Goal: Find specific page/section: Find specific page/section

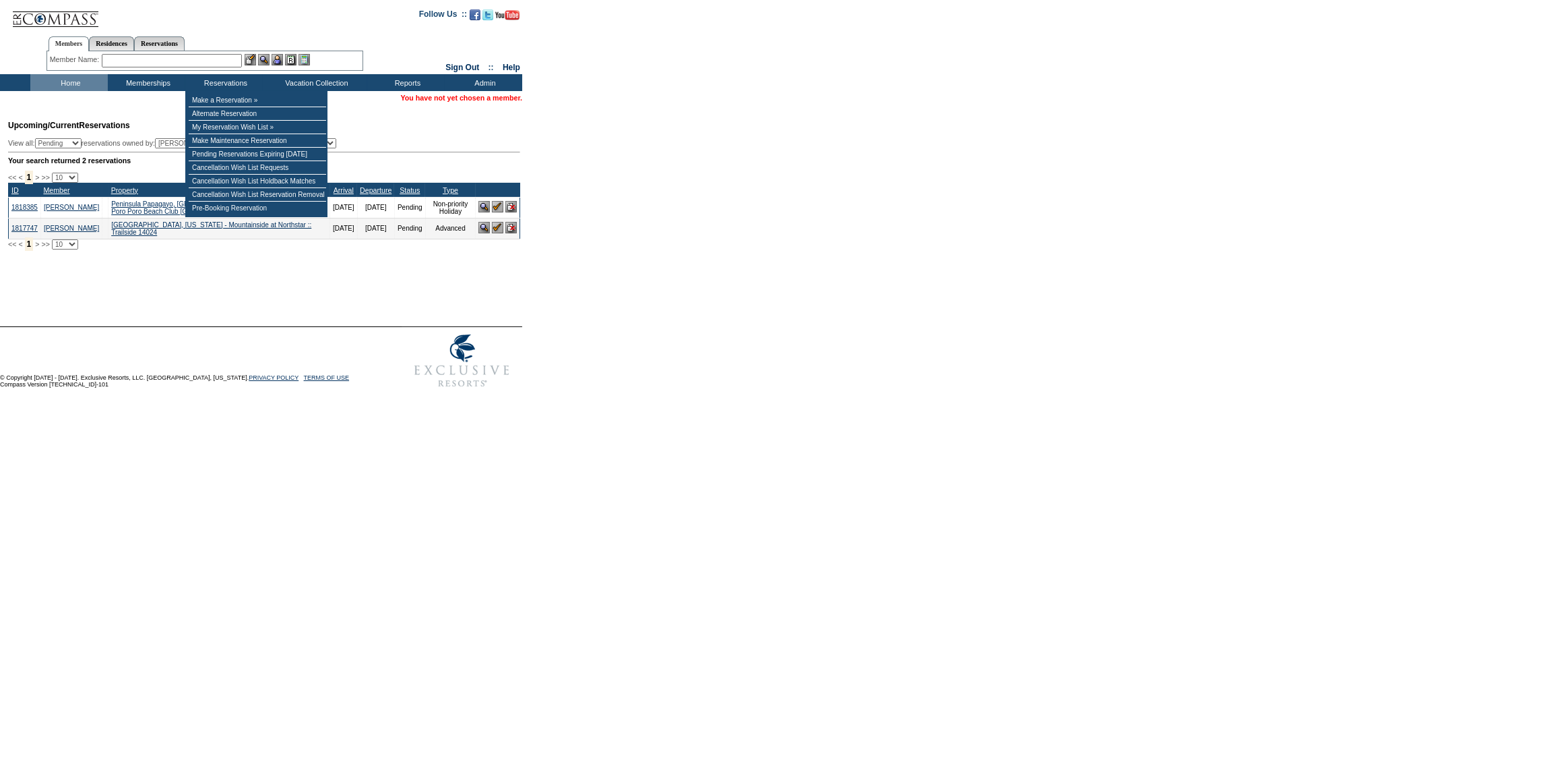
click at [216, 56] on input "text" at bounding box center [172, 61] width 141 height 14
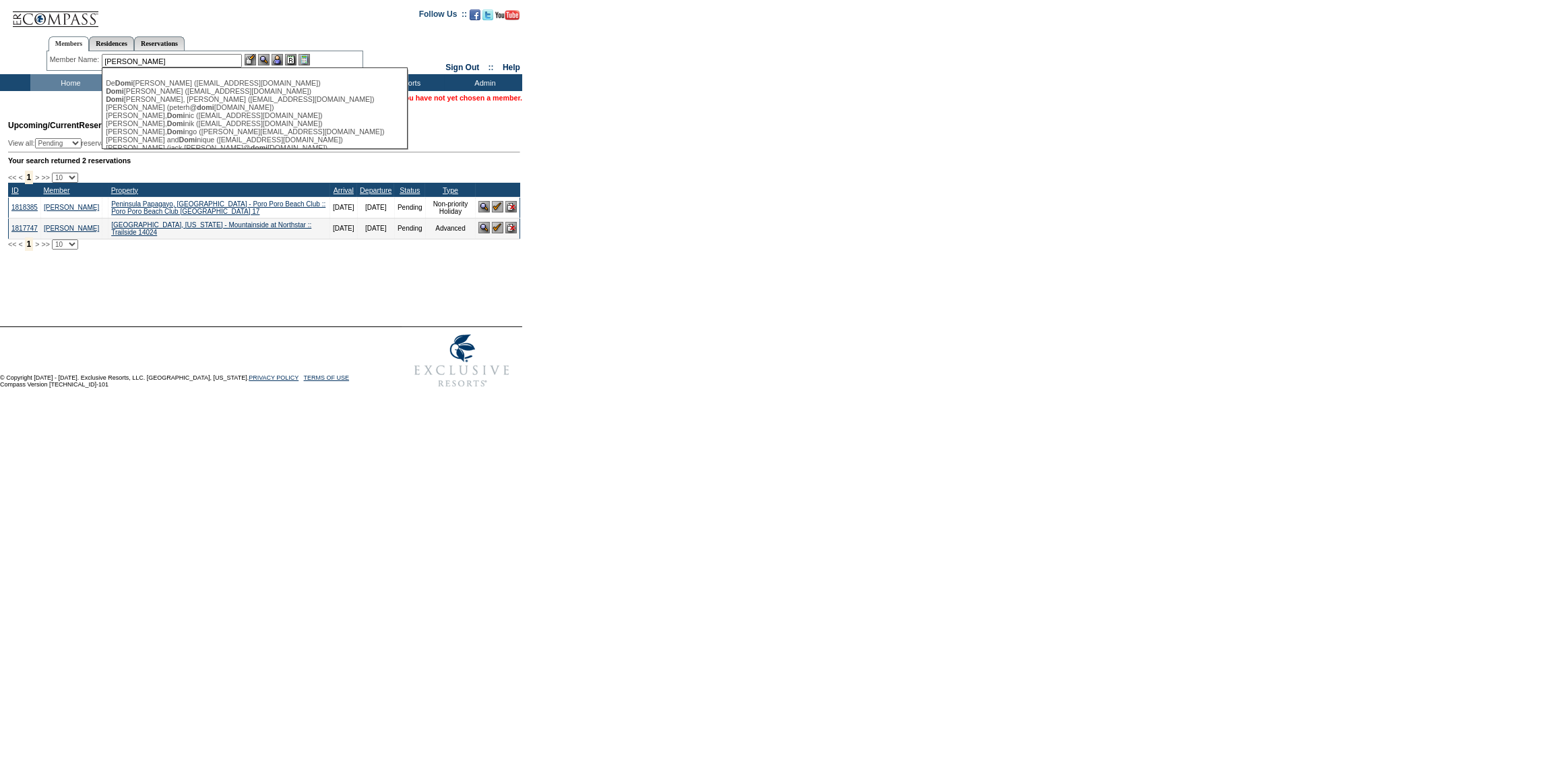
type input "Dominy"
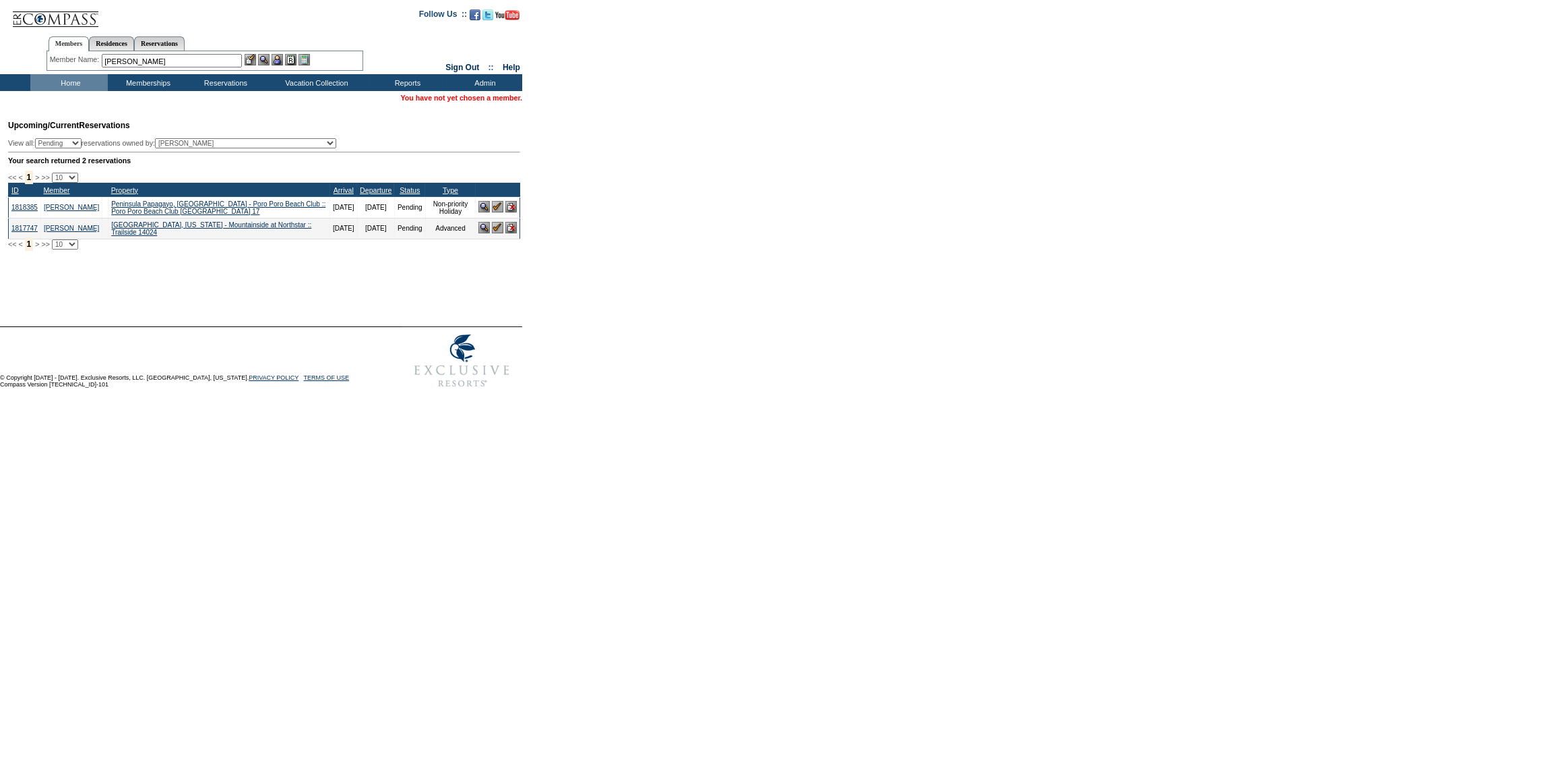
drag, startPoint x: 157, startPoint y: 59, endPoint x: 80, endPoint y: 60, distance: 77.0
click at [80, 60] on div "Member Name: Dominy De Domin ic, John (jd@tcs-insurance.com) Domin guez, Frank …" at bounding box center [205, 61] width 310 height 14
click at [144, 65] on input "text" at bounding box center [172, 61] width 141 height 14
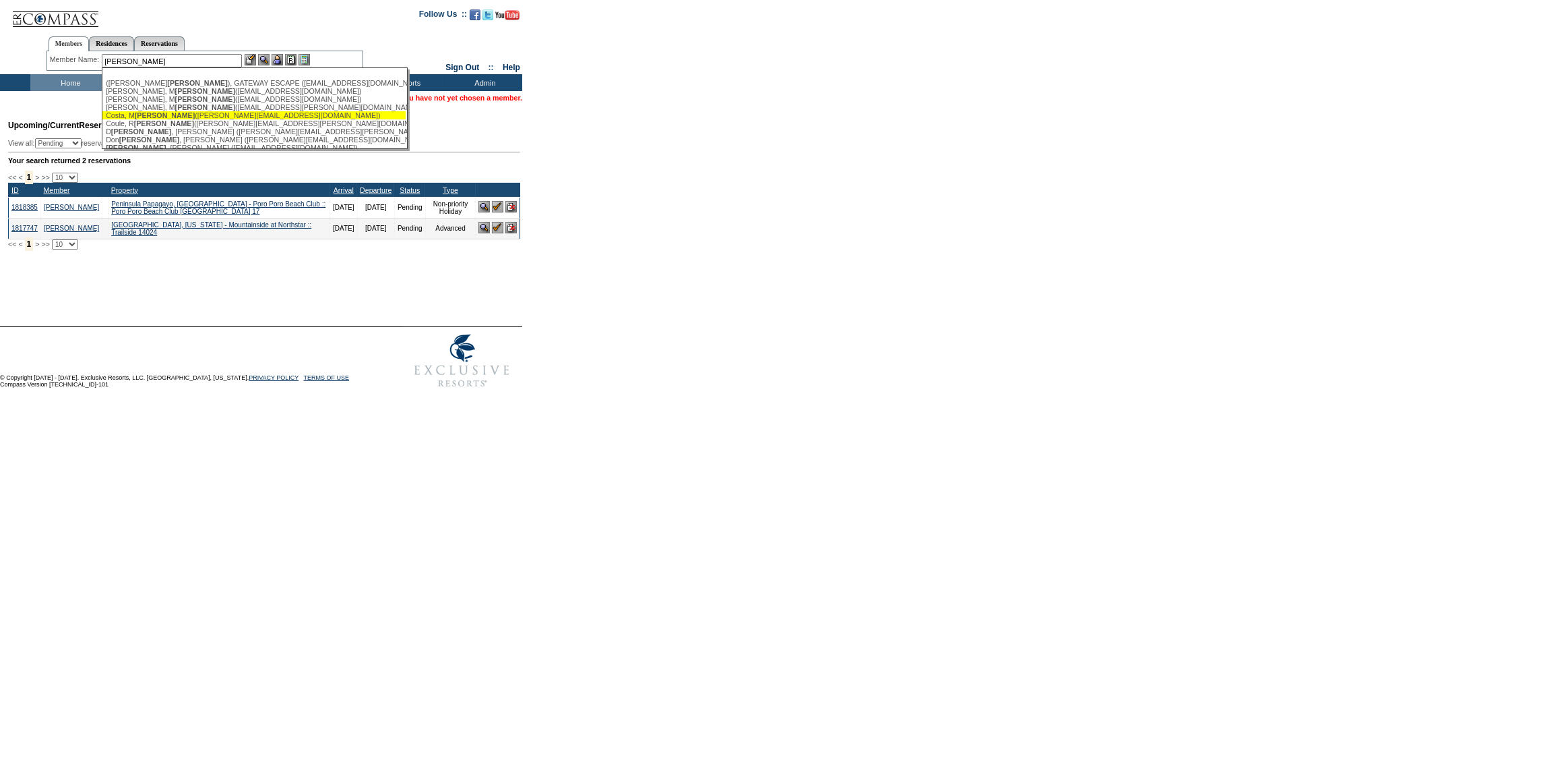
scroll to position [61, 0]
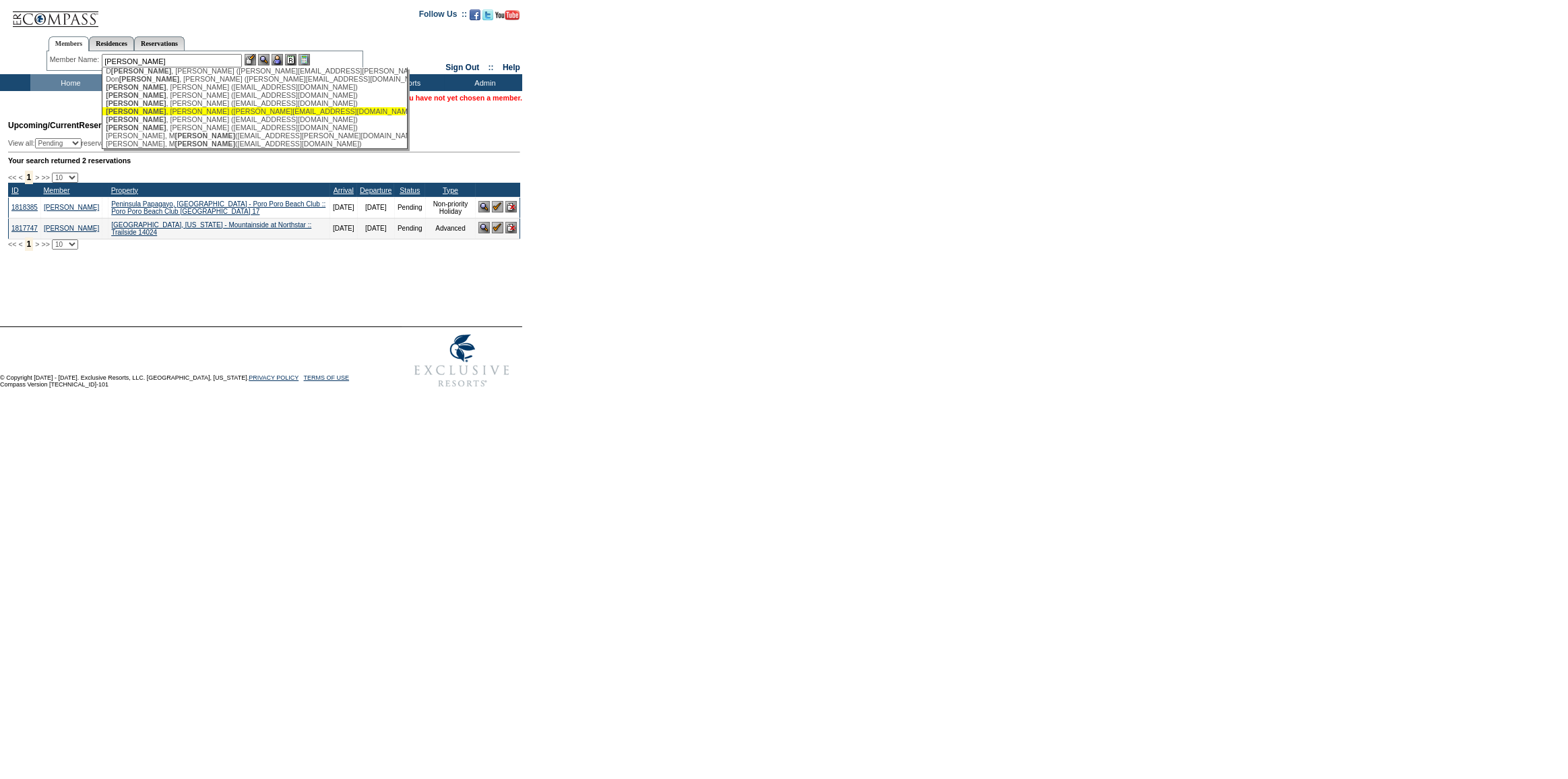
click at [200, 115] on div "Egan , Michael (michaelegan@mac.com)" at bounding box center [254, 111] width 296 height 8
type input "Egan, Michael (michaelegan@mac.com)"
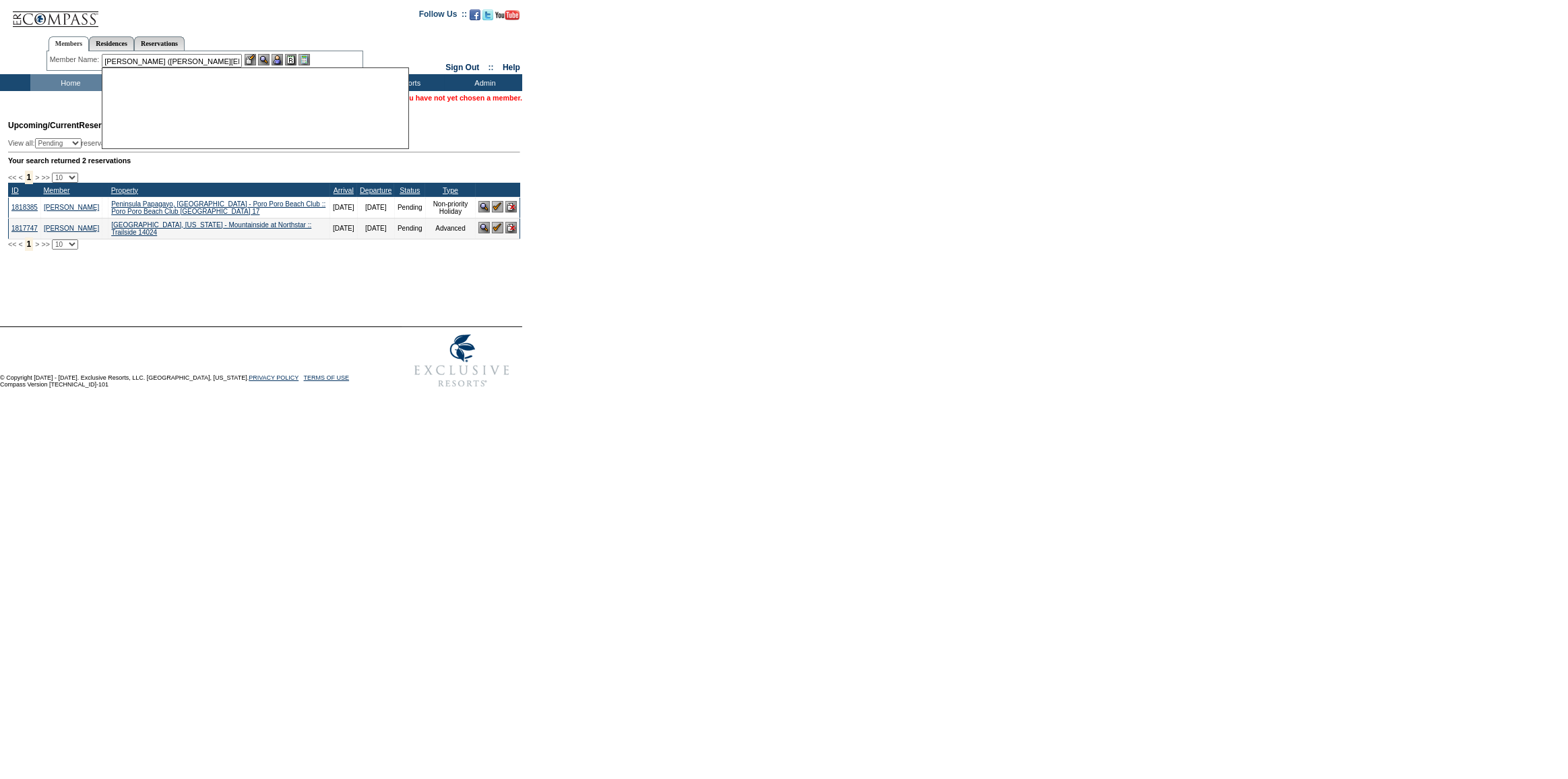
scroll to position [0, 0]
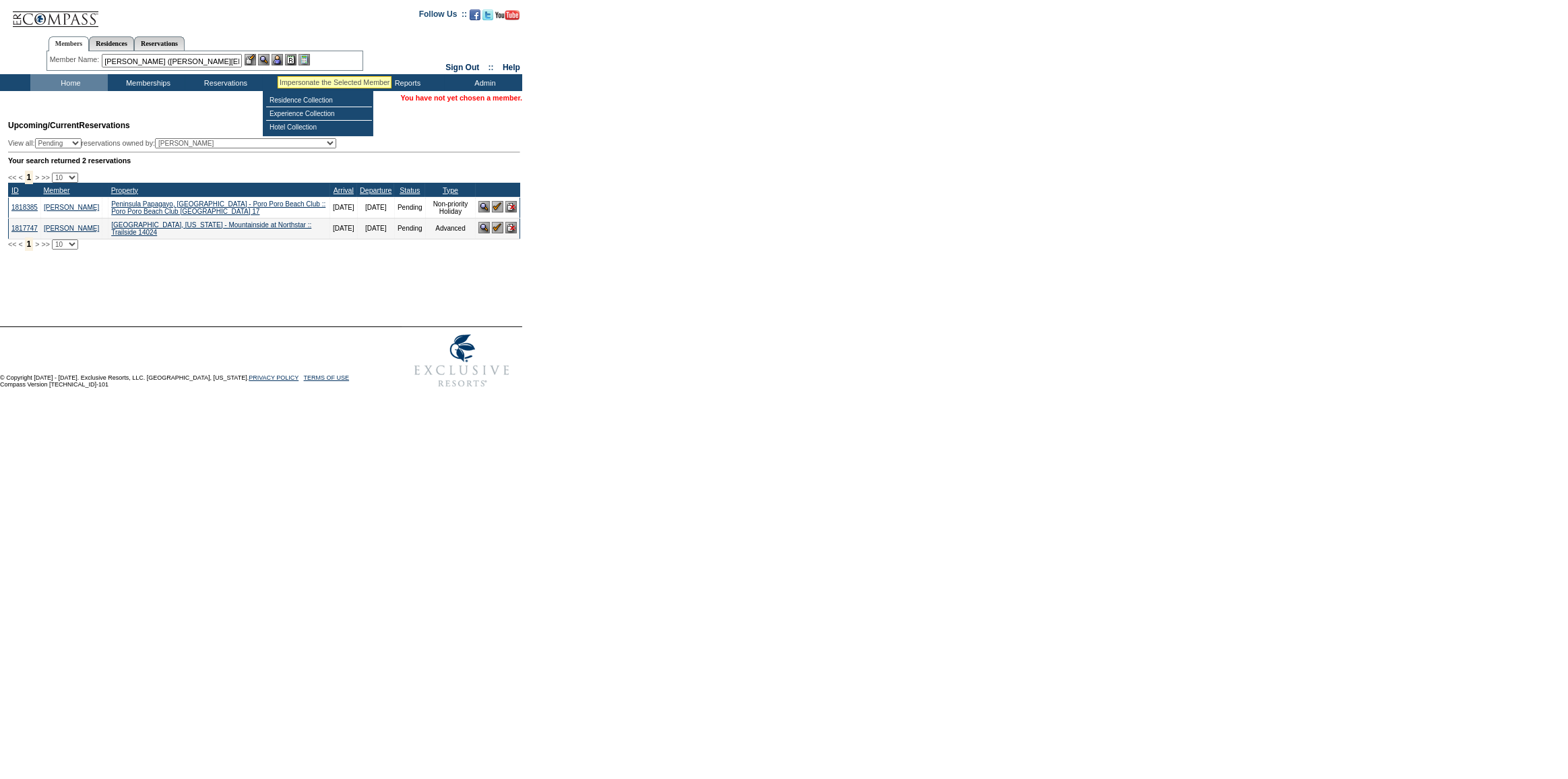
click at [278, 60] on img at bounding box center [277, 59] width 12 height 12
click at [253, 58] on img at bounding box center [250, 59] width 12 height 12
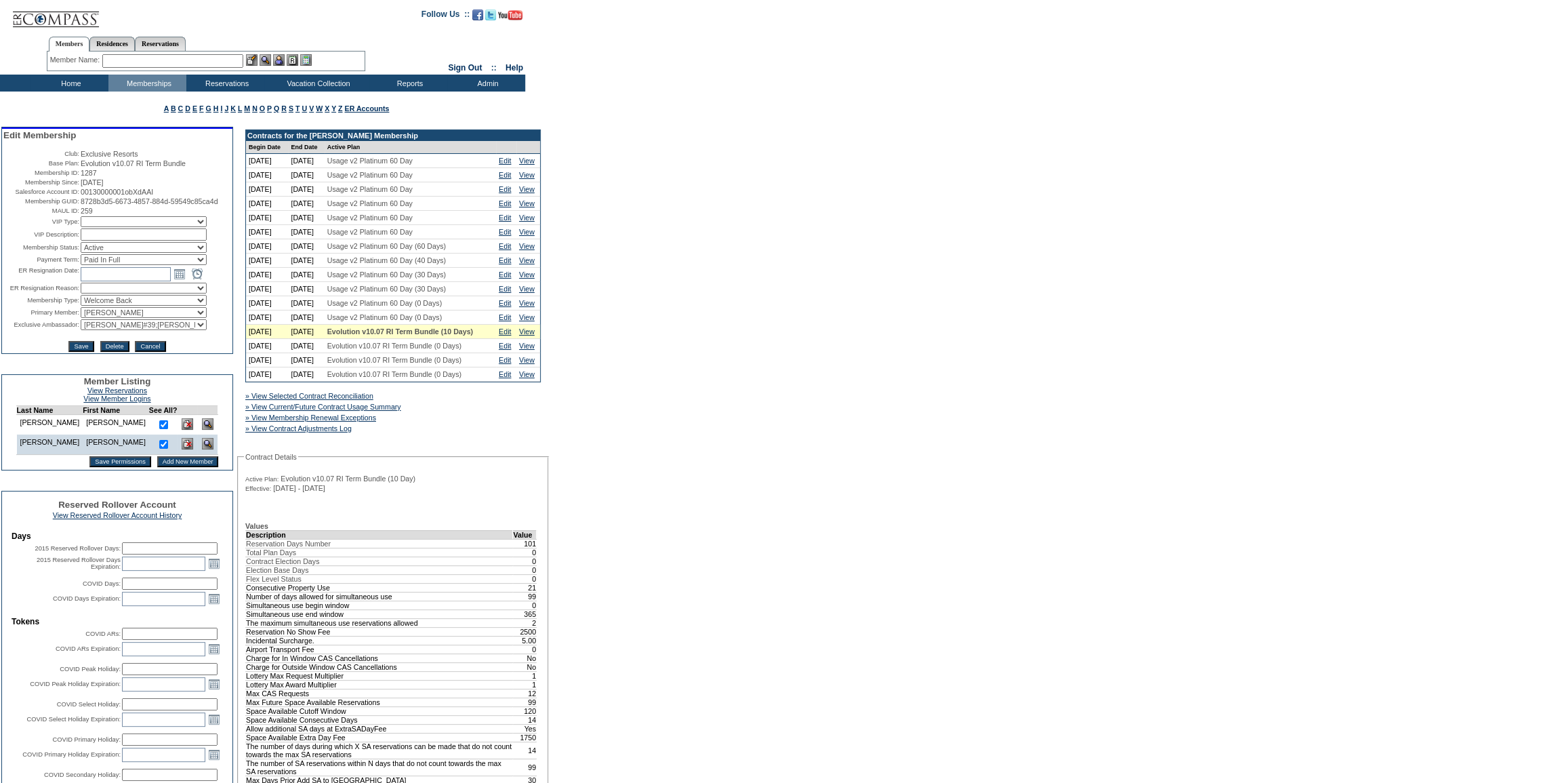
click at [184, 60] on input "text" at bounding box center [173, 61] width 141 height 14
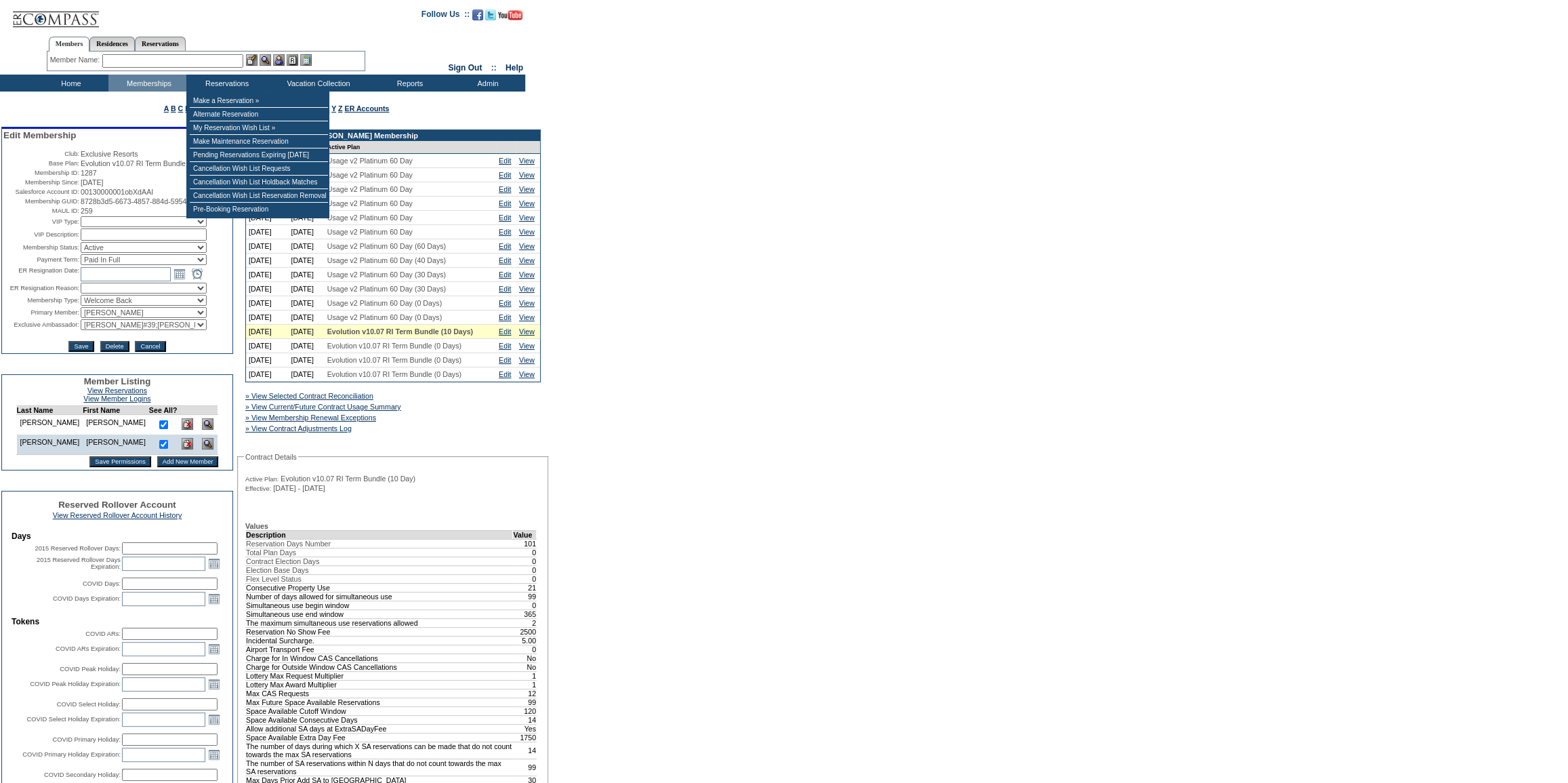
click at [211, 58] on input "text" at bounding box center [173, 61] width 141 height 14
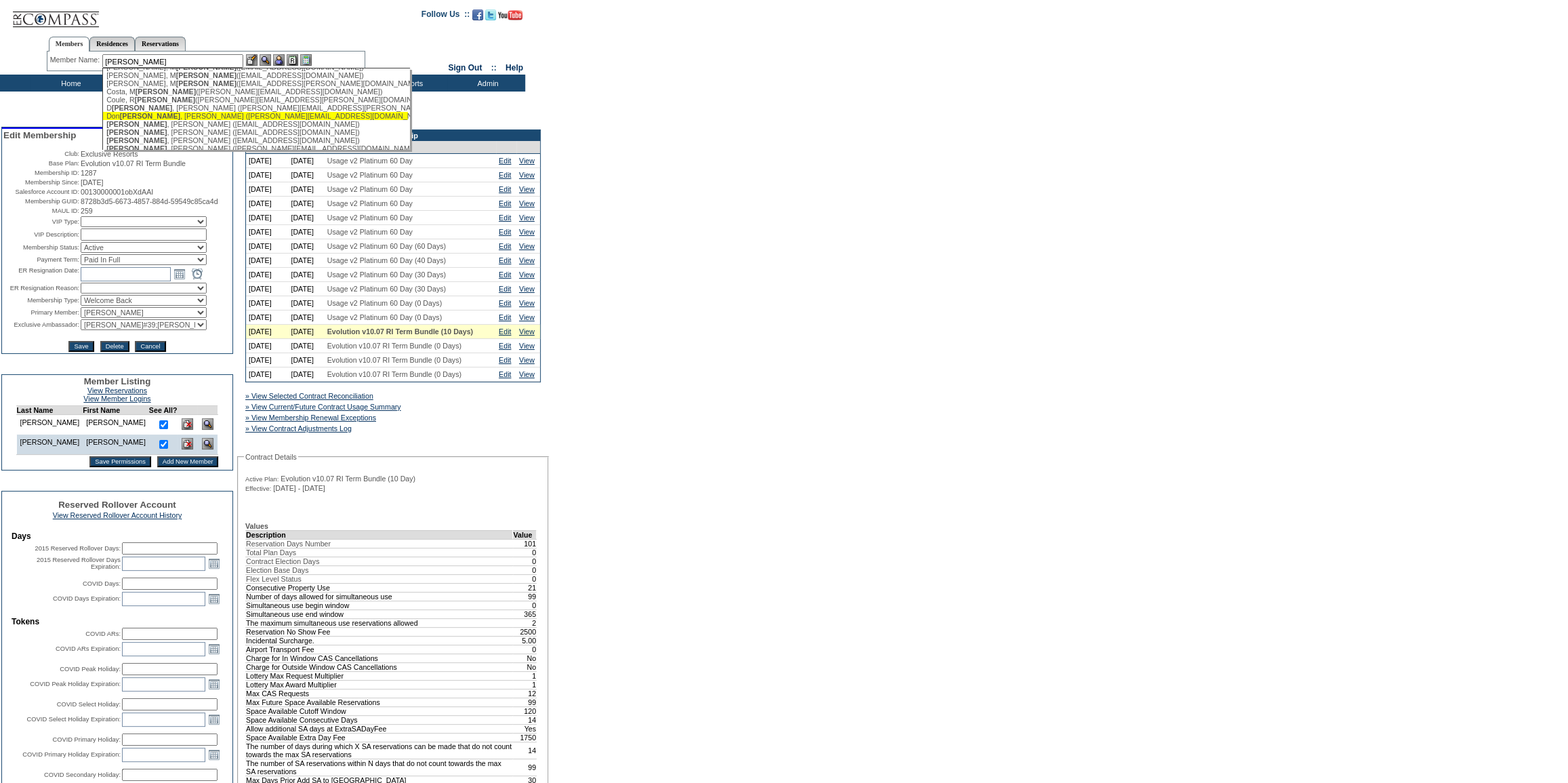
scroll to position [49, 0]
click at [198, 136] on div "[PERSON_NAME] ([EMAIL_ADDRESS][DOMAIN_NAME])" at bounding box center [256, 132] width 298 height 8
type input "[PERSON_NAME] ([EMAIL_ADDRESS][DOMAIN_NAME])"
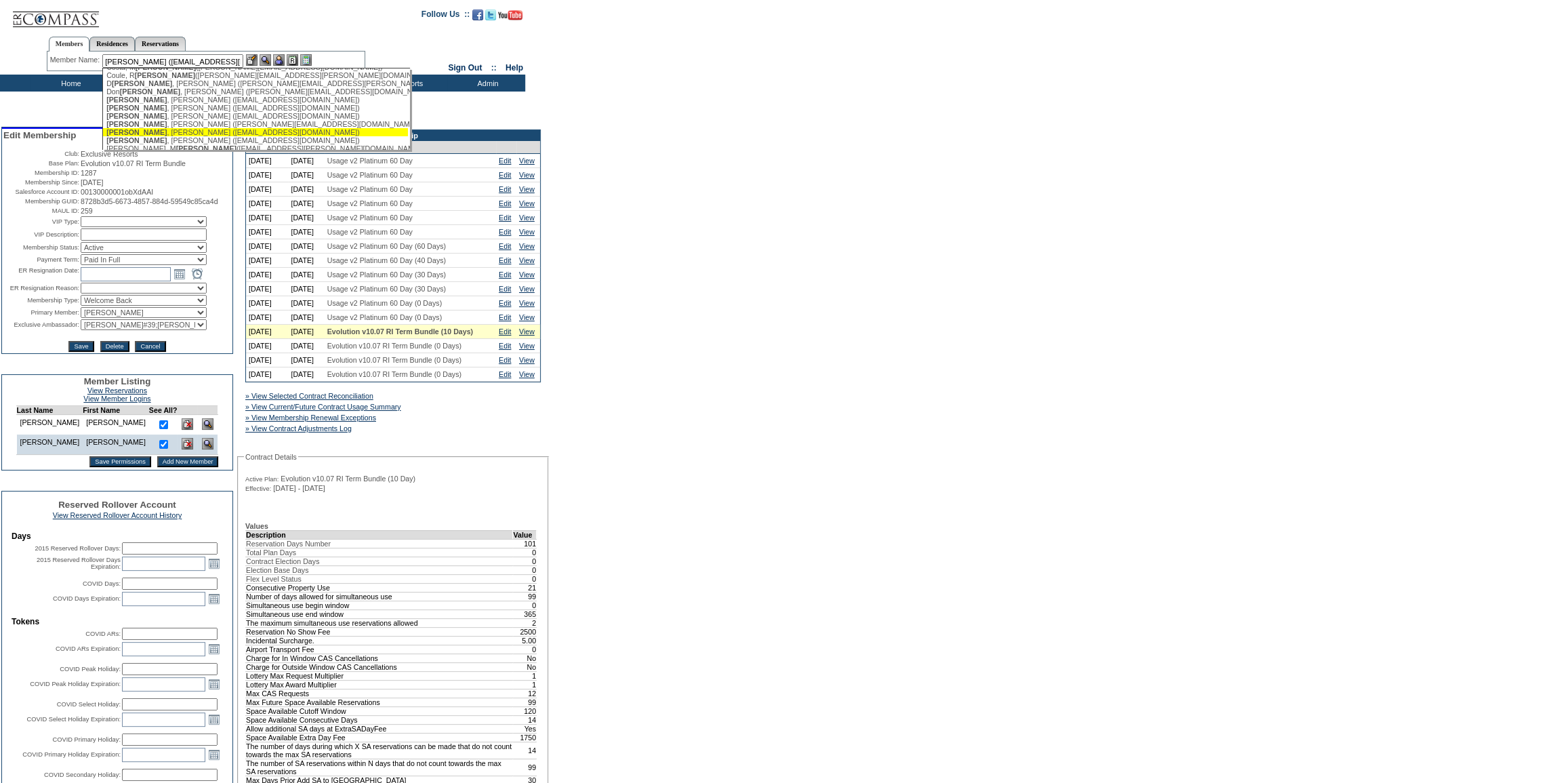
scroll to position [0, 0]
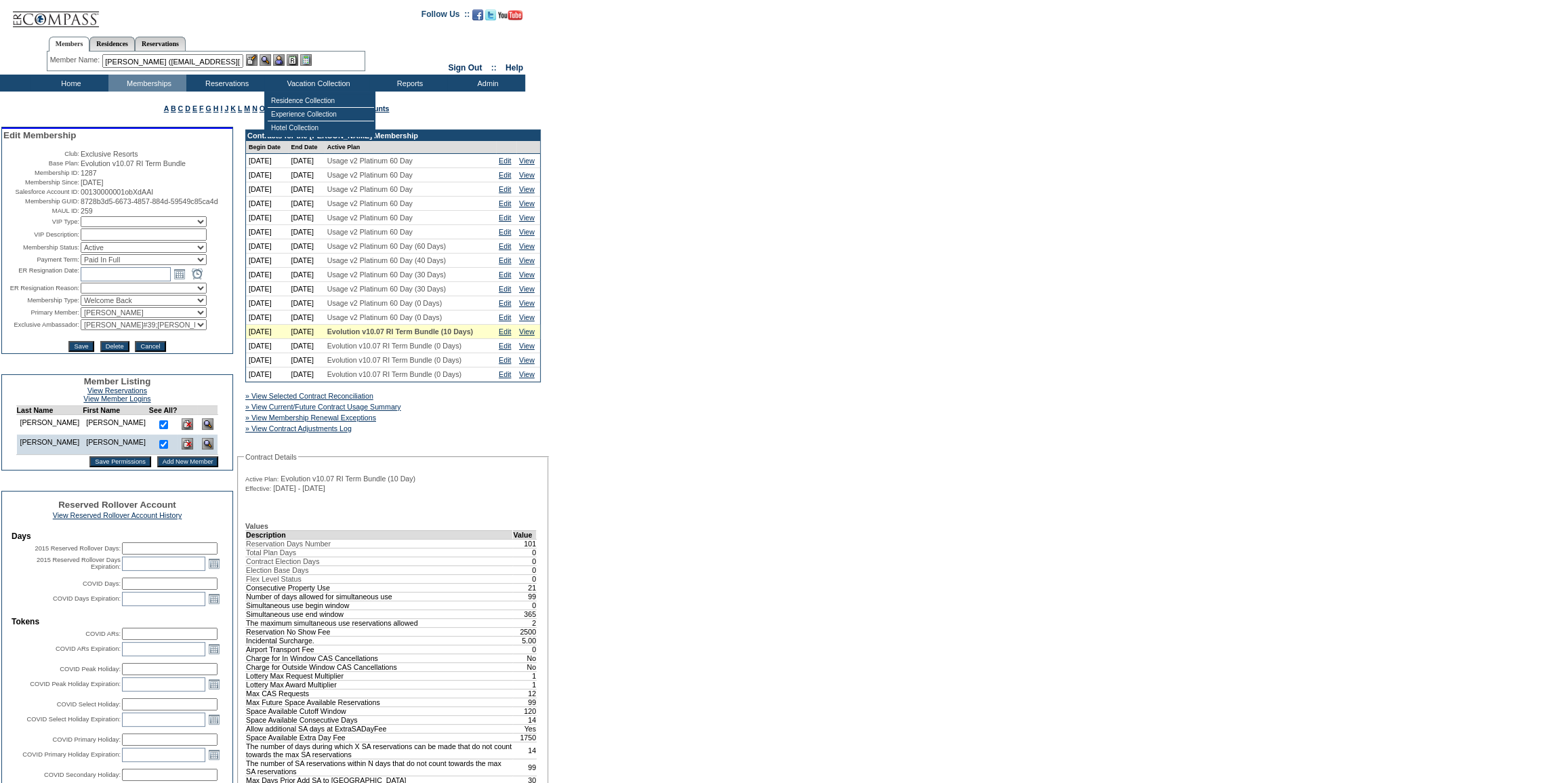
click at [280, 56] on img at bounding box center [279, 59] width 12 height 12
click at [252, 60] on img at bounding box center [252, 59] width 12 height 12
